Goal: Information Seeking & Learning: Learn about a topic

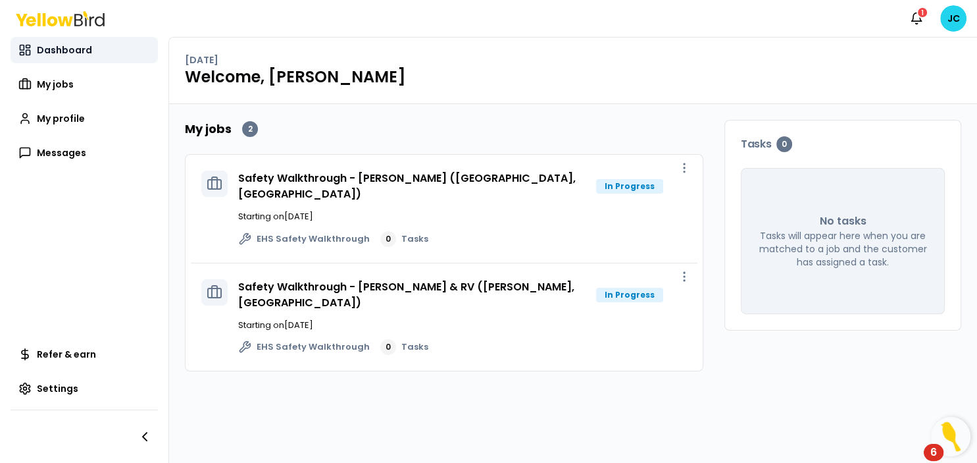
click at [62, 43] on link "Dashboard" at bounding box center [84, 50] width 147 height 26
click at [63, 21] on icon at bounding box center [60, 18] width 89 height 15
click at [63, 82] on span "My jobs" at bounding box center [55, 84] width 37 height 13
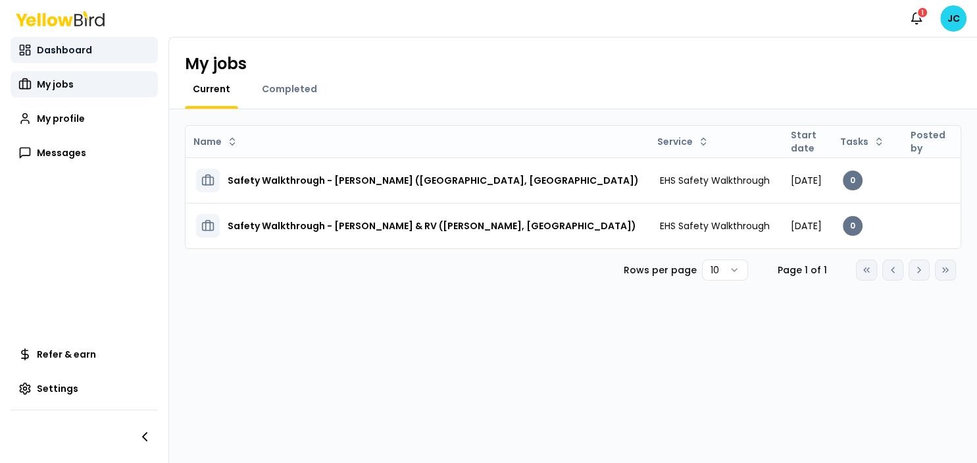
click at [66, 51] on span "Dashboard" at bounding box center [64, 49] width 55 height 13
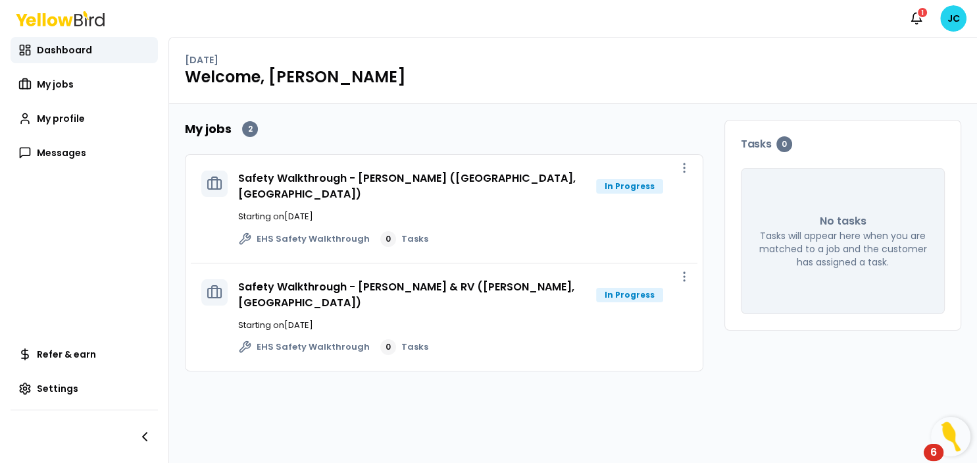
click at [475, 210] on p "Starting on [DATE]" at bounding box center [462, 216] width 449 height 13
click at [445, 176] on link "Safety Walkthrough - [PERSON_NAME] ([GEOGRAPHIC_DATA], [GEOGRAPHIC_DATA])" at bounding box center [407, 185] width 338 height 31
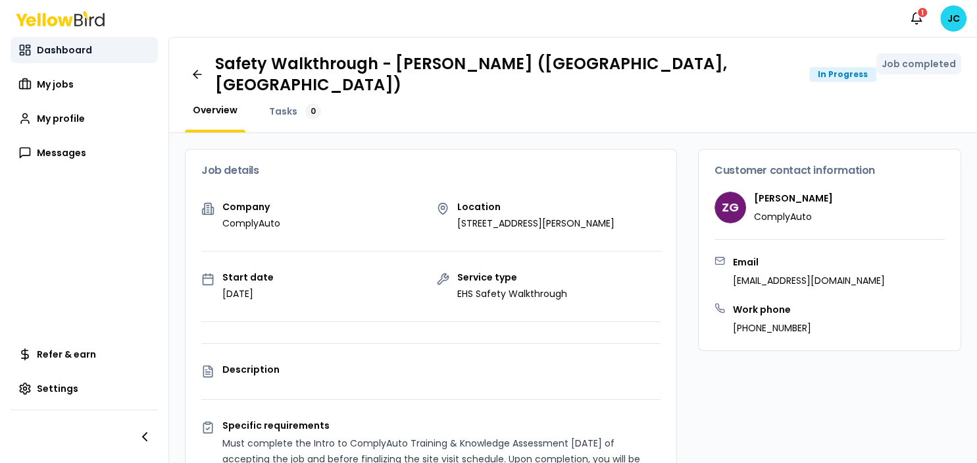
click at [62, 55] on span "Dashboard" at bounding box center [64, 49] width 55 height 13
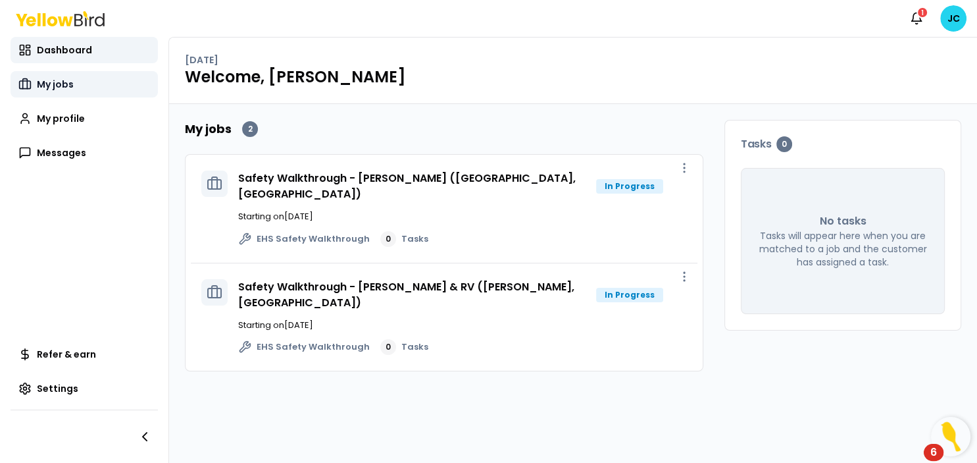
click at [57, 75] on link "My jobs" at bounding box center [84, 84] width 147 height 26
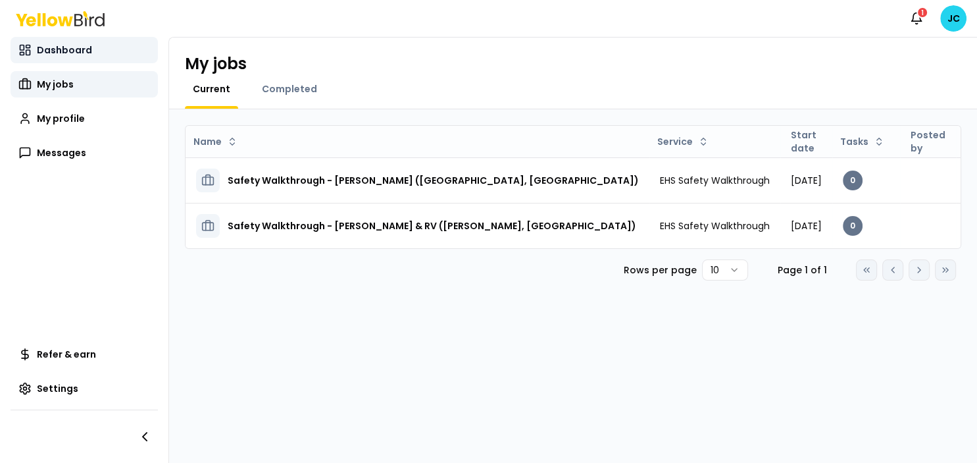
click at [53, 51] on span "Dashboard" at bounding box center [64, 49] width 55 height 13
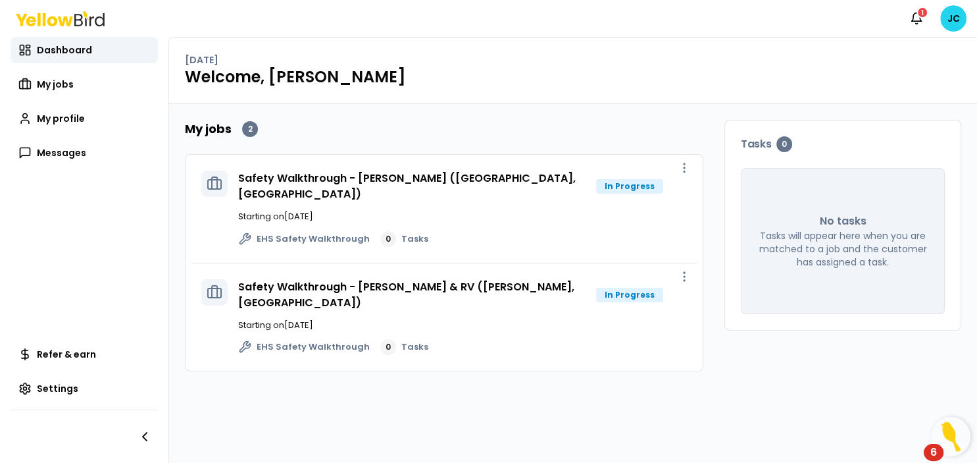
click at [946, 433] on img "Open Resource Center, 6 new notifications" at bounding box center [950, 436] width 39 height 39
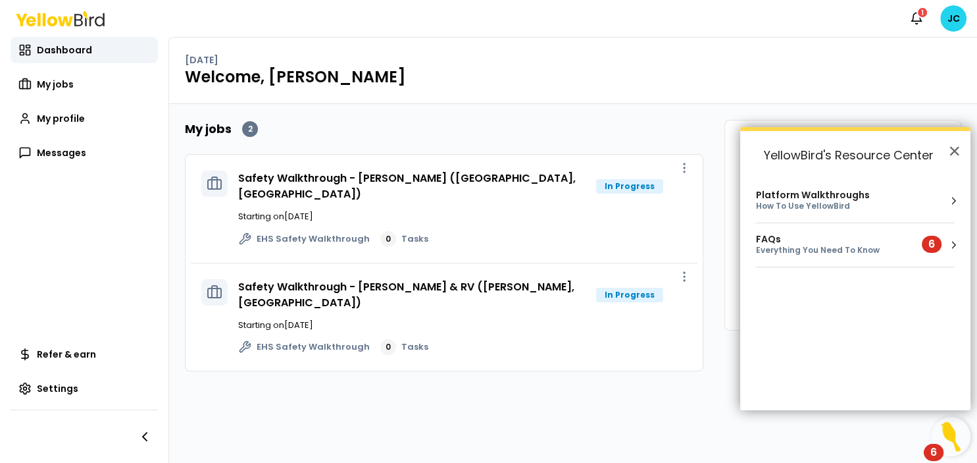
click at [825, 251] on div "Everything You Need To Know" at bounding box center [831, 250] width 150 height 11
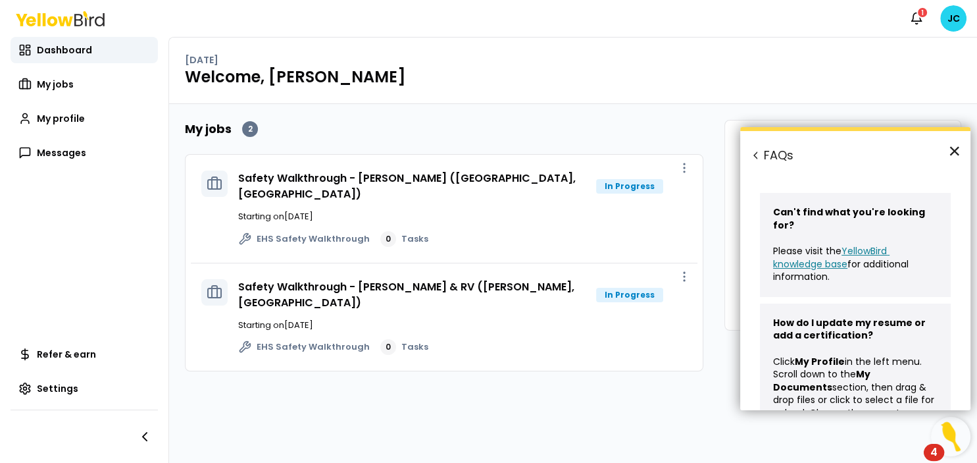
click at [955, 151] on button "×" at bounding box center [954, 150] width 13 height 21
